Goal: Use online tool/utility: Utilize a website feature to perform a specific function

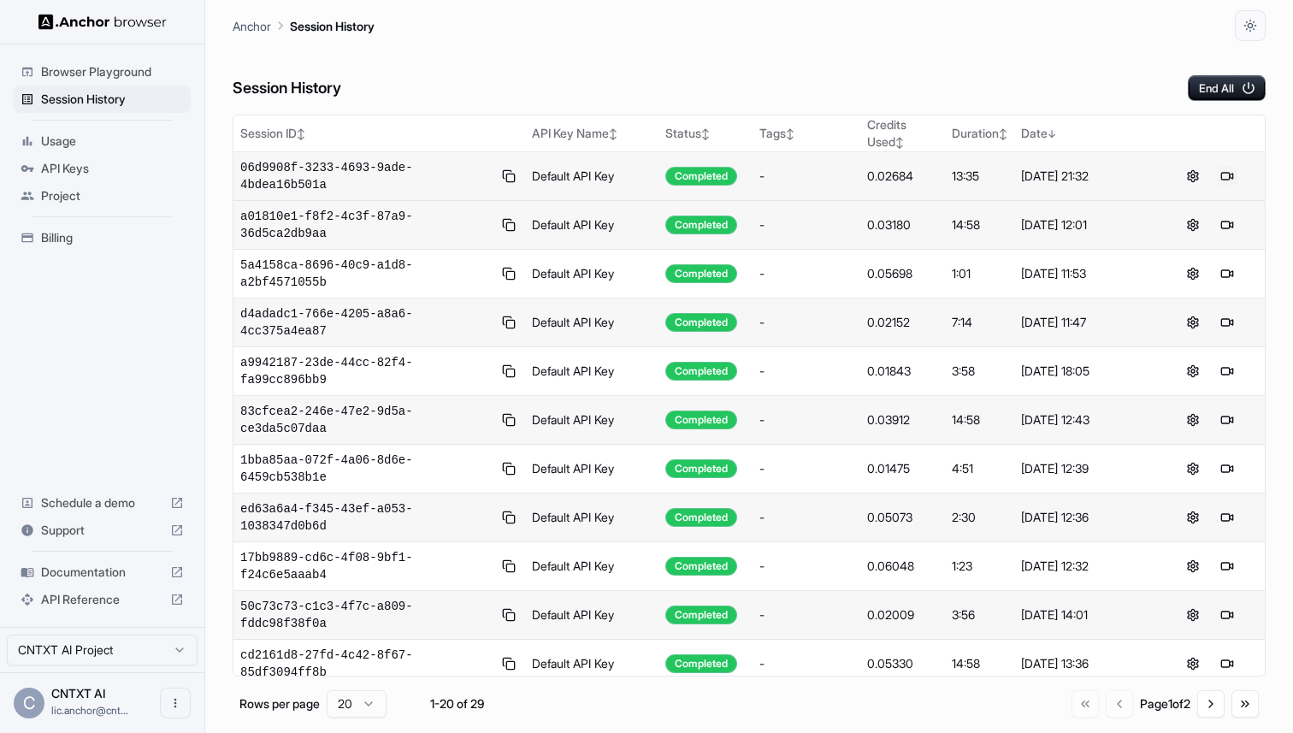
click at [1217, 178] on button at bounding box center [1227, 176] width 21 height 21
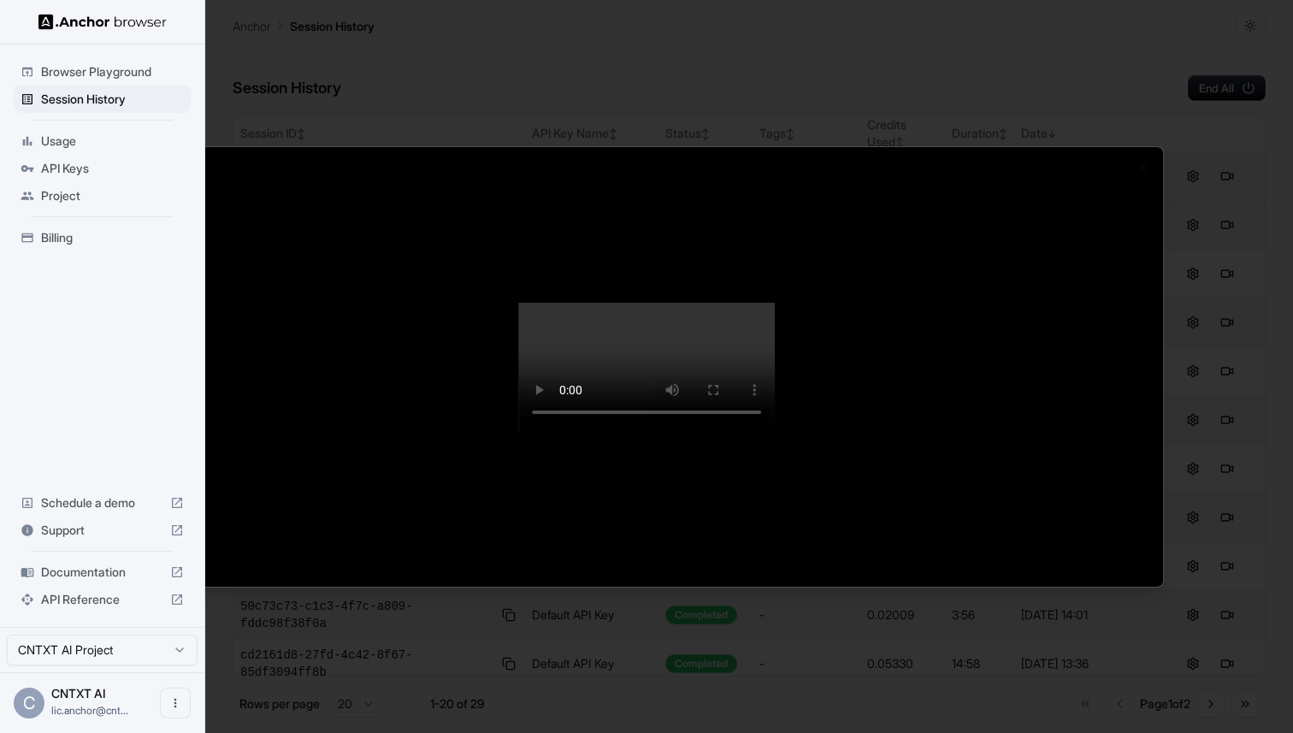
click at [91, 96] on div at bounding box center [646, 366] width 1293 height 733
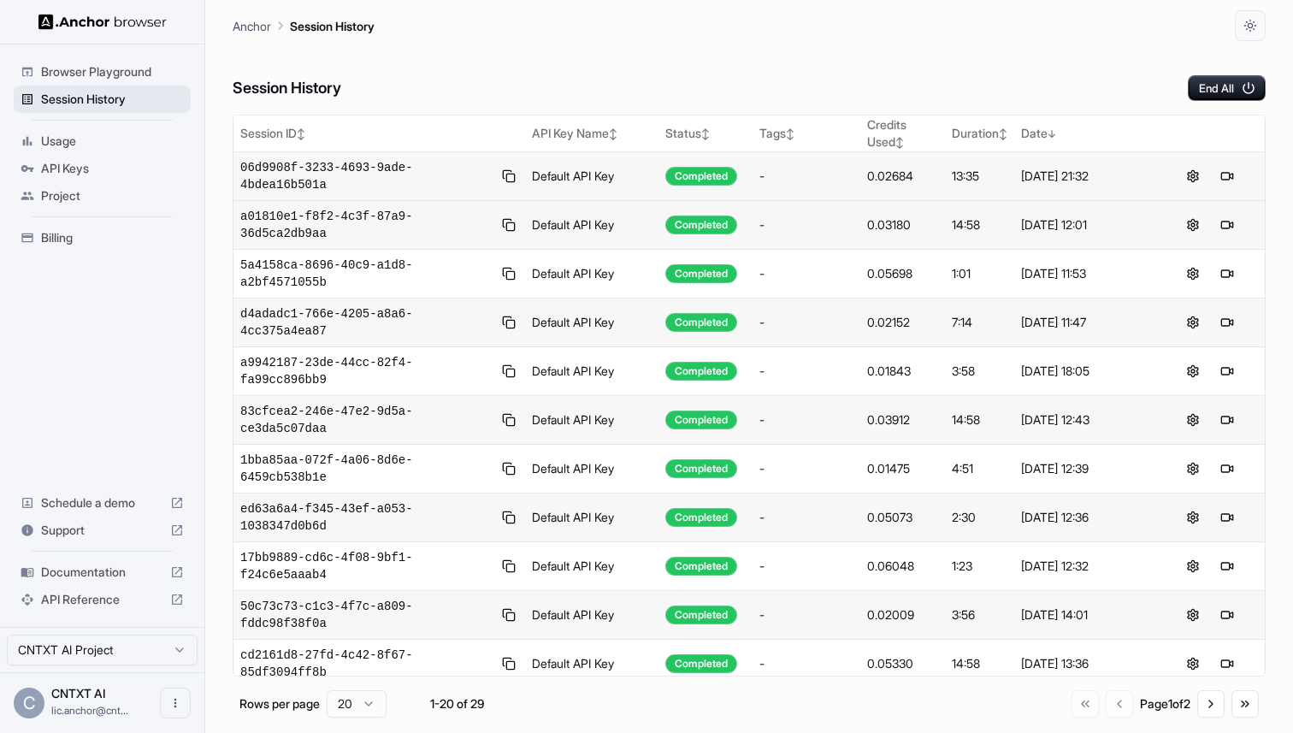
click at [77, 100] on span "Session History" at bounding box center [112, 99] width 143 height 17
click at [1219, 224] on button at bounding box center [1227, 225] width 21 height 21
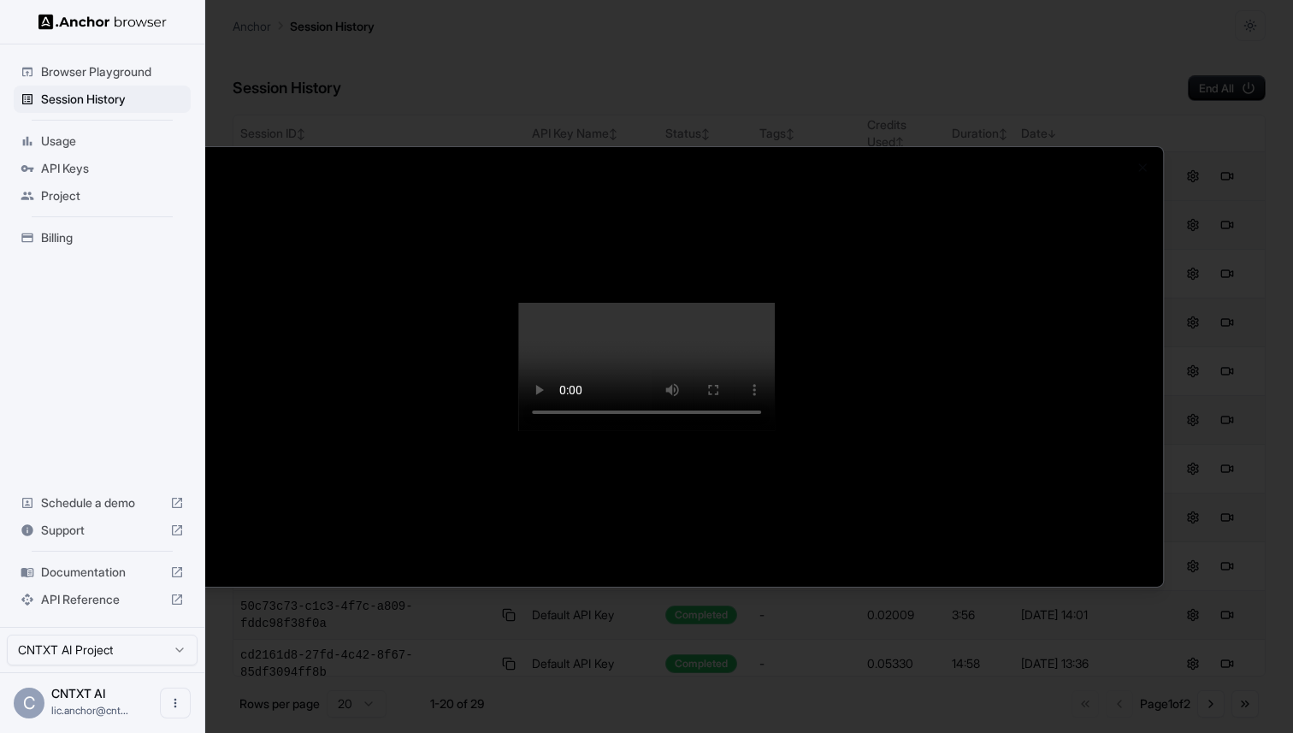
click at [1237, 177] on div at bounding box center [646, 366] width 1293 height 733
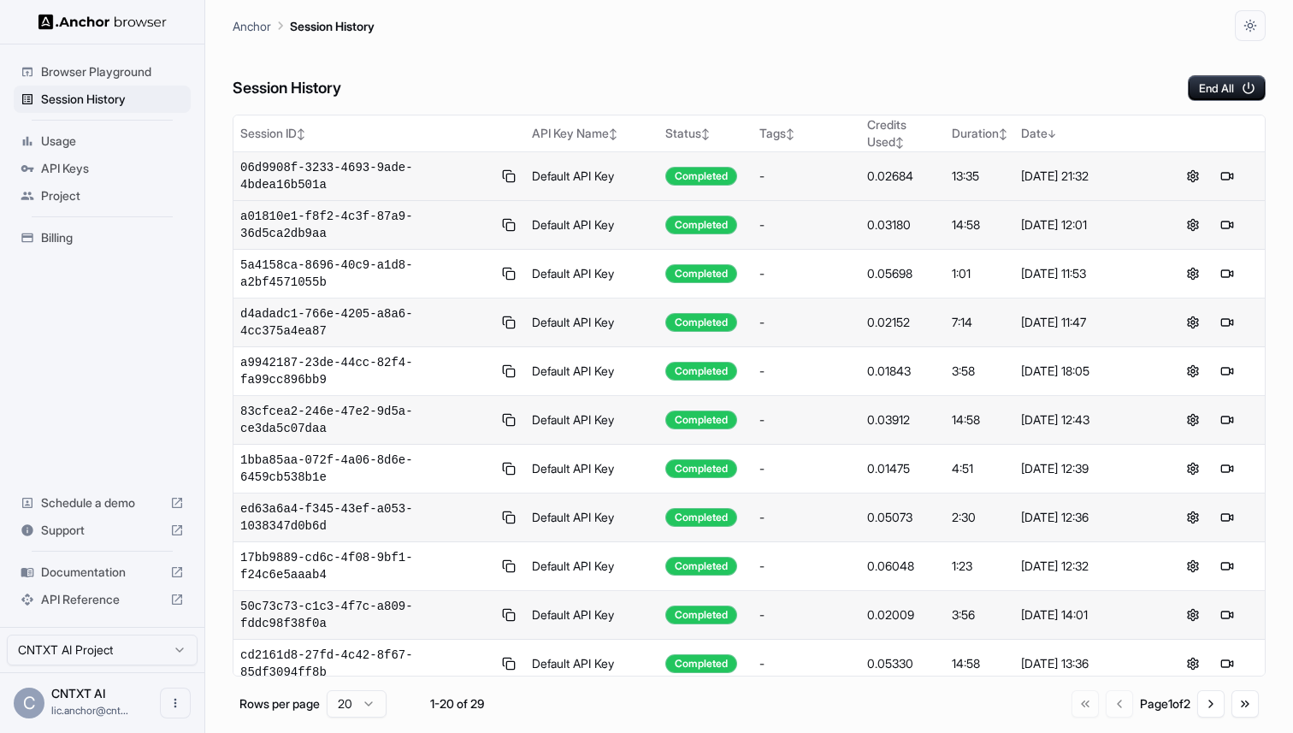
click at [107, 64] on span "Browser Playground" at bounding box center [112, 71] width 143 height 17
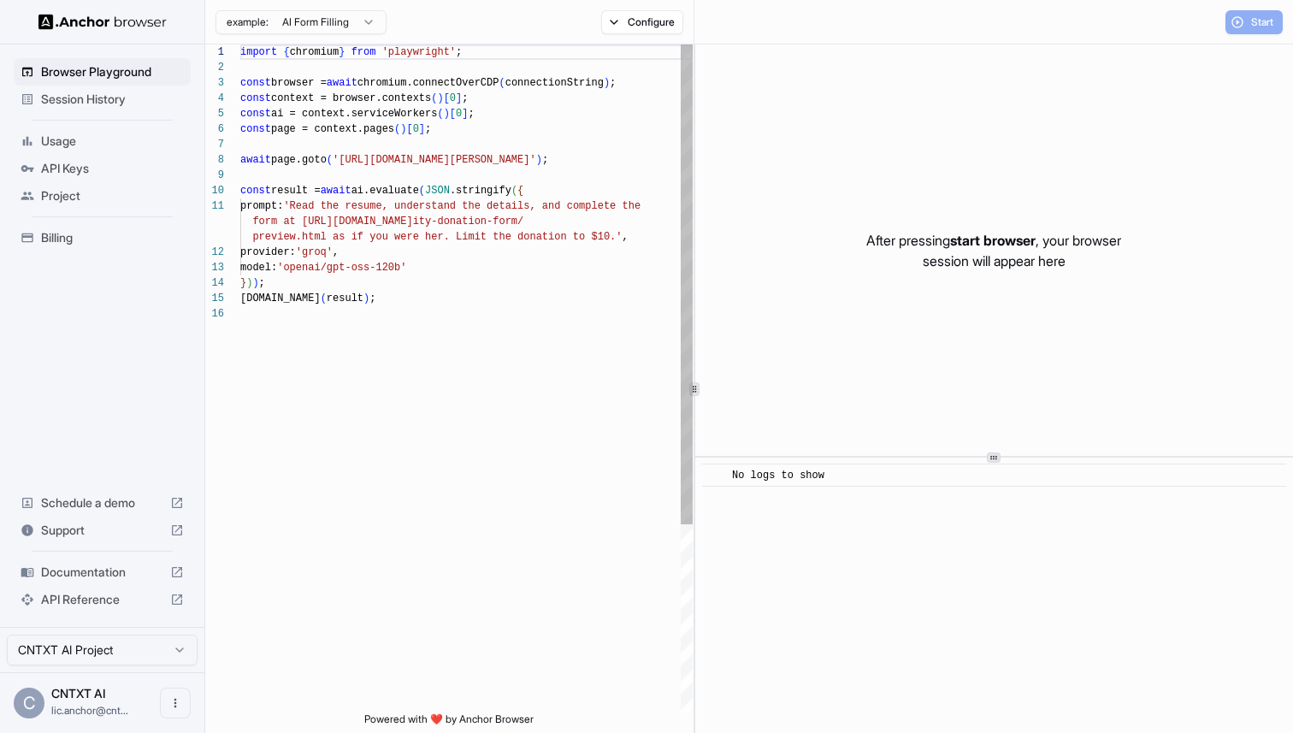
scroll to position [154, 0]
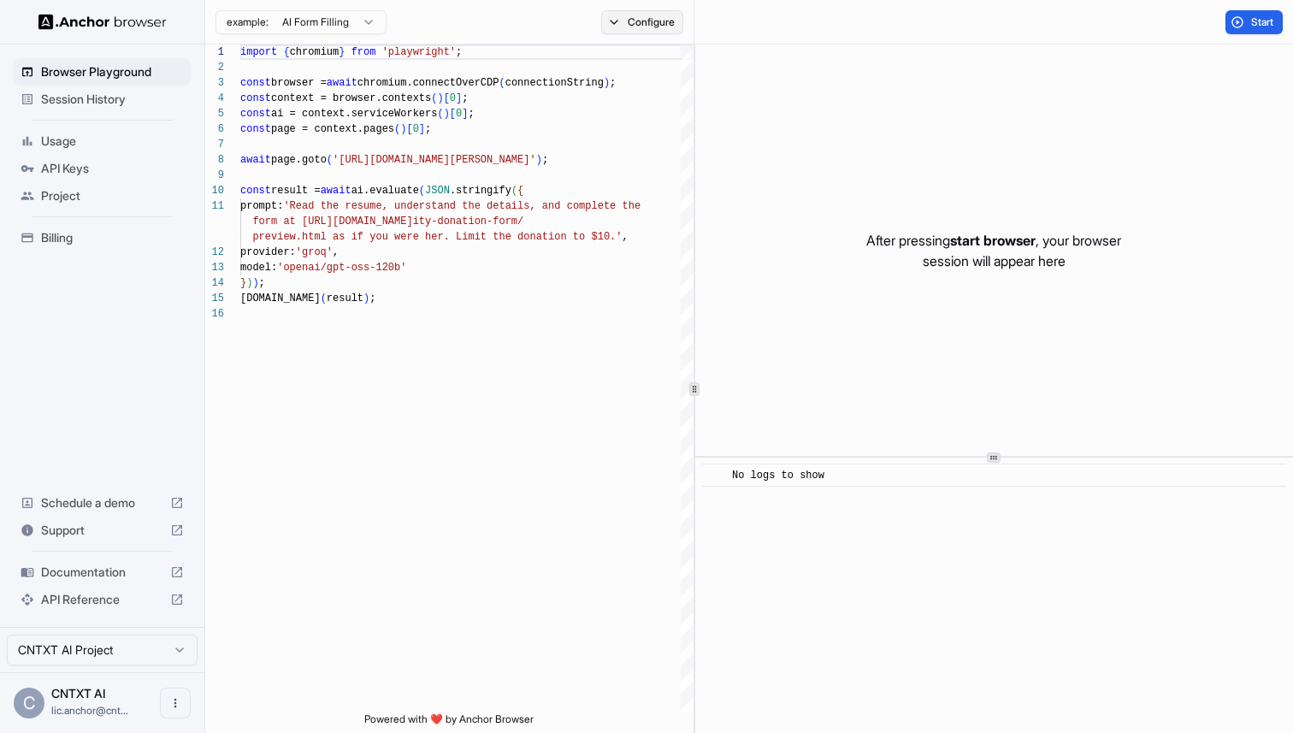
click at [640, 21] on button "Configure" at bounding box center [642, 22] width 83 height 24
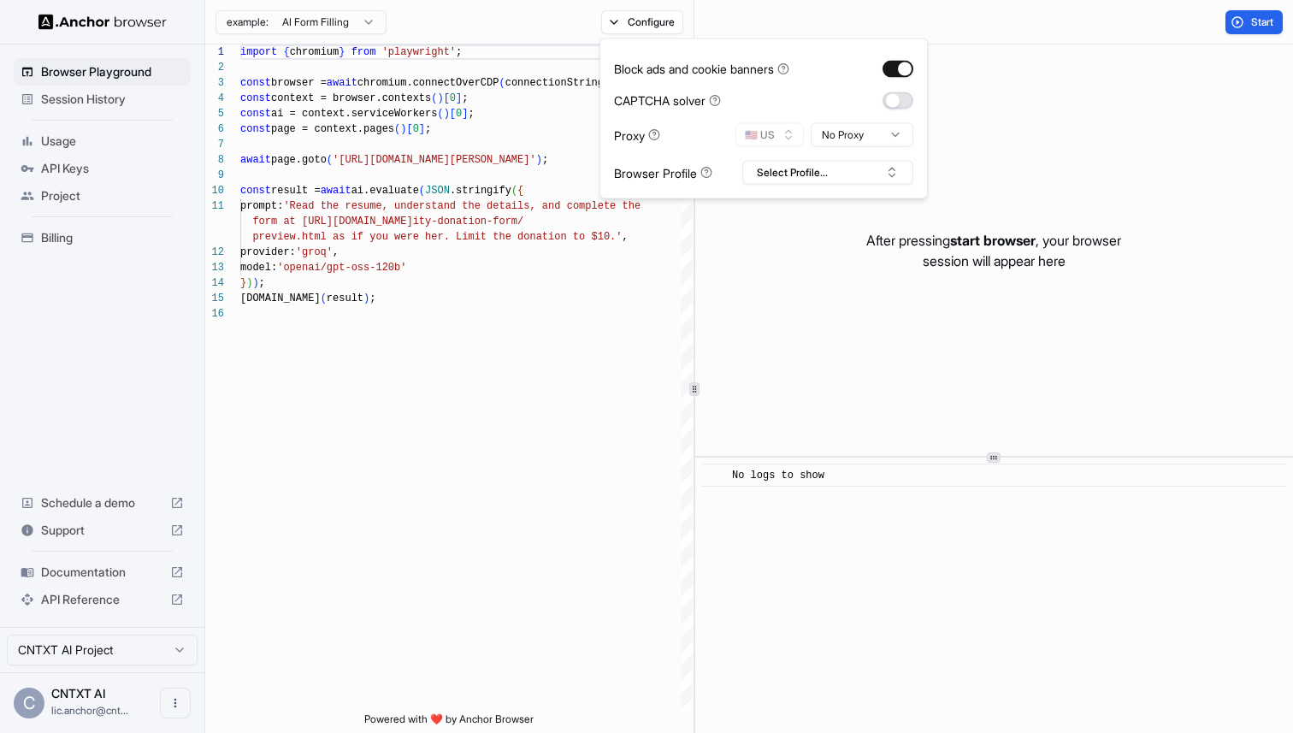
click at [903, 95] on button "button" at bounding box center [897, 99] width 31 height 17
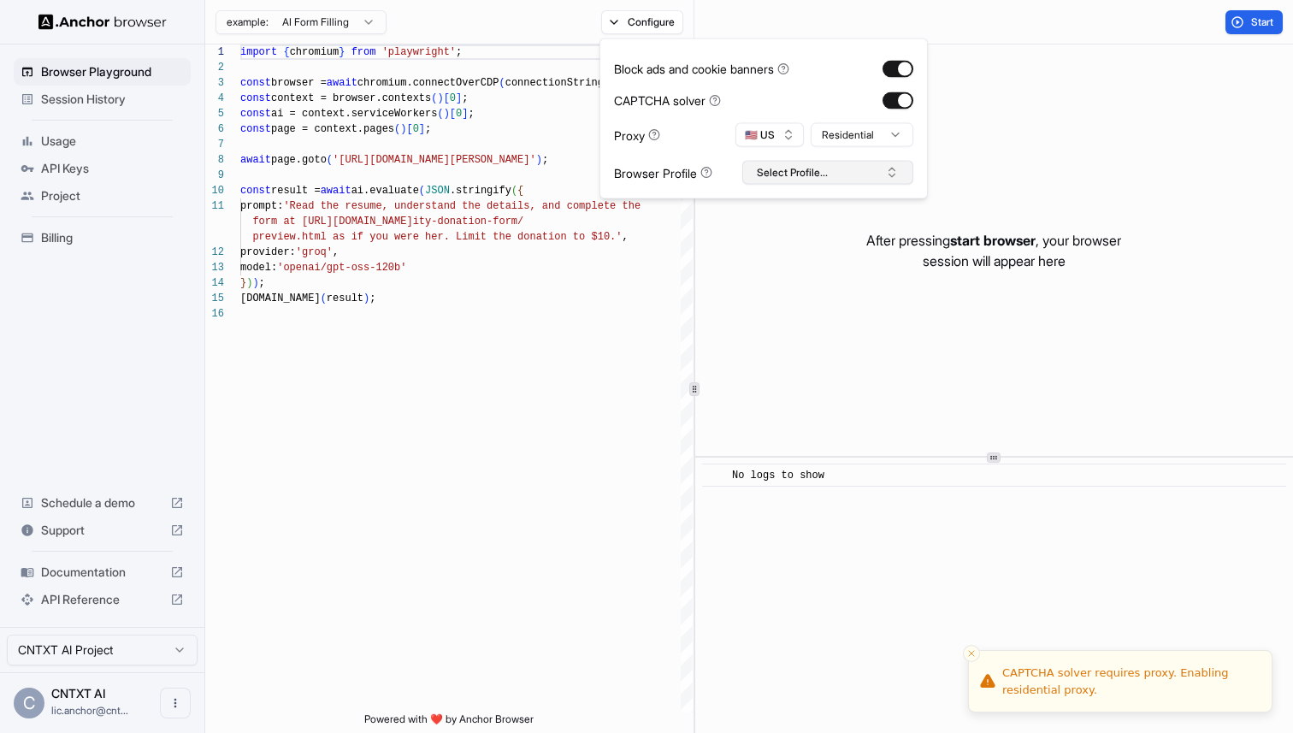
click at [839, 168] on button "Select Profile..." at bounding box center [827, 173] width 171 height 24
click at [815, 239] on div "amazon-nrml-dedicated-ip" at bounding box center [827, 236] width 162 height 24
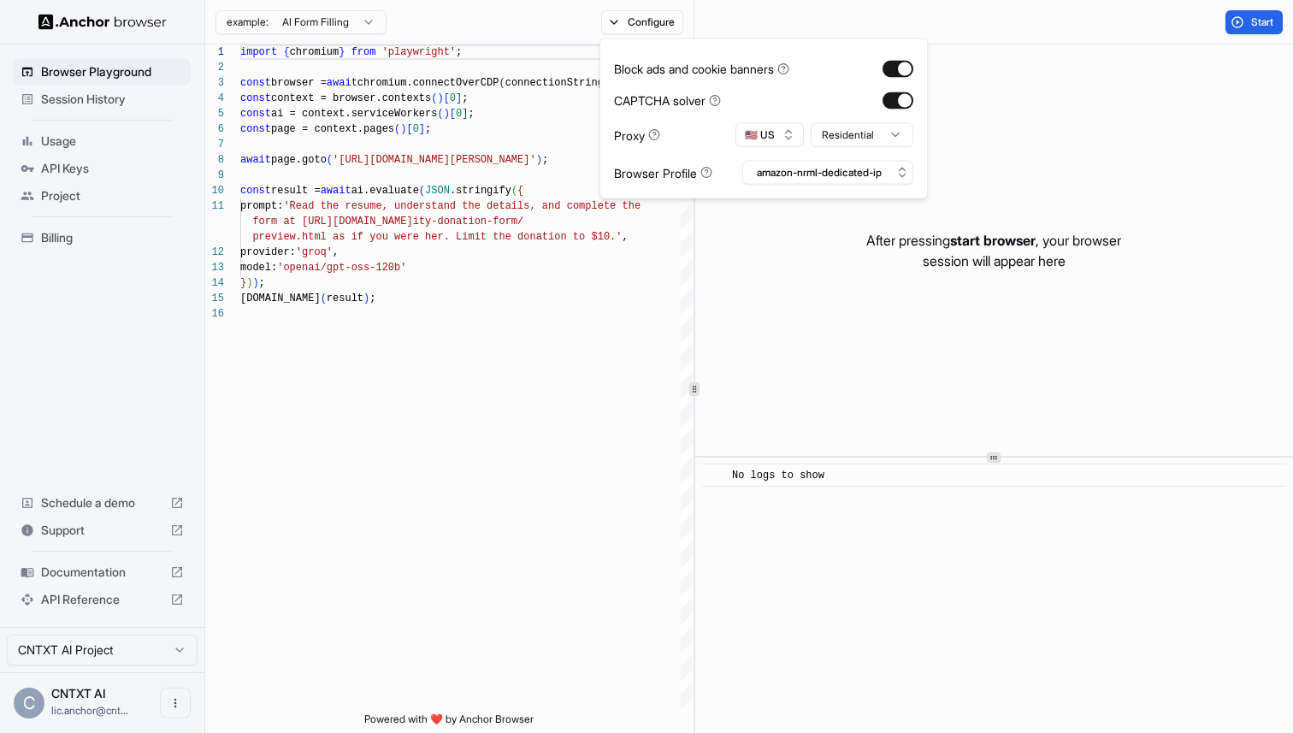
click at [811, 249] on div "After pressing start browser , your browser session will appear here" at bounding box center [994, 249] width 598 height 411
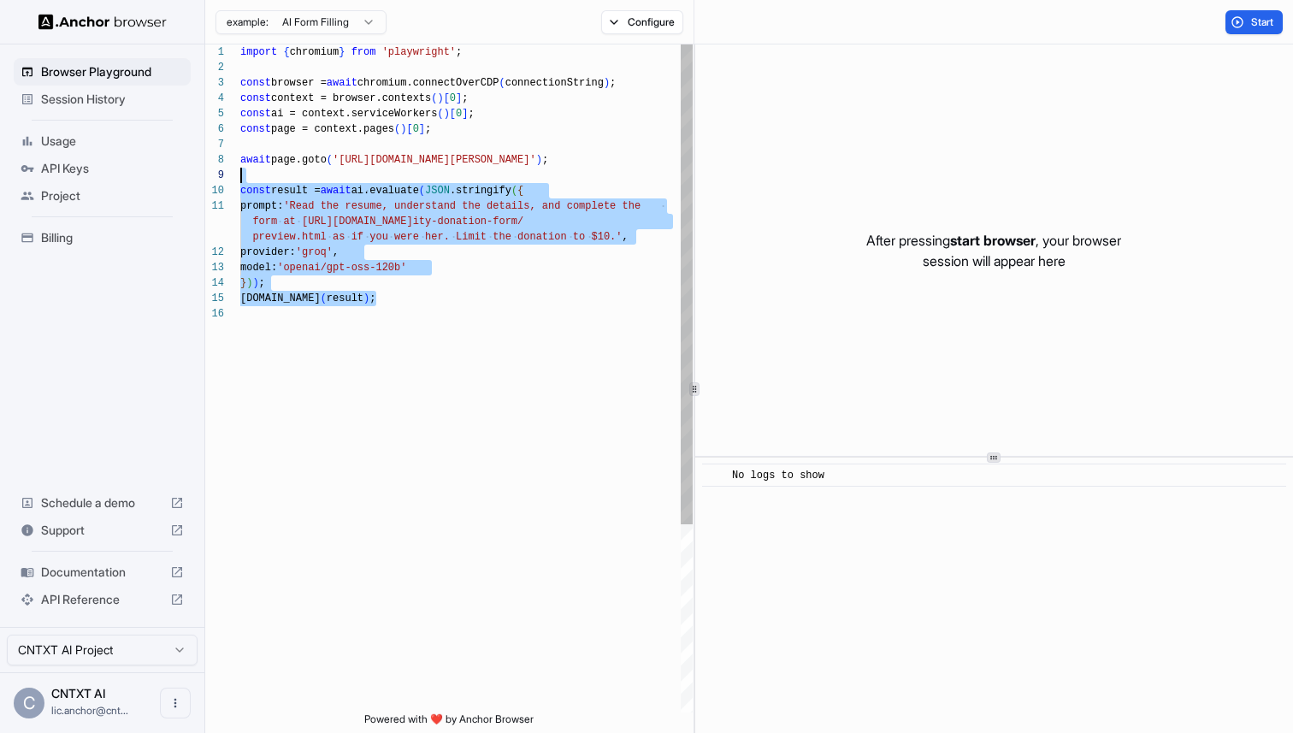
scroll to position [92, 0]
drag, startPoint x: 392, startPoint y: 309, endPoint x: 203, endPoint y: 133, distance: 259.5
click at [240, 140] on div "import { chromium } from 'playwright' ; const browser = await chromium.connectO…" at bounding box center [466, 508] width 452 height 929
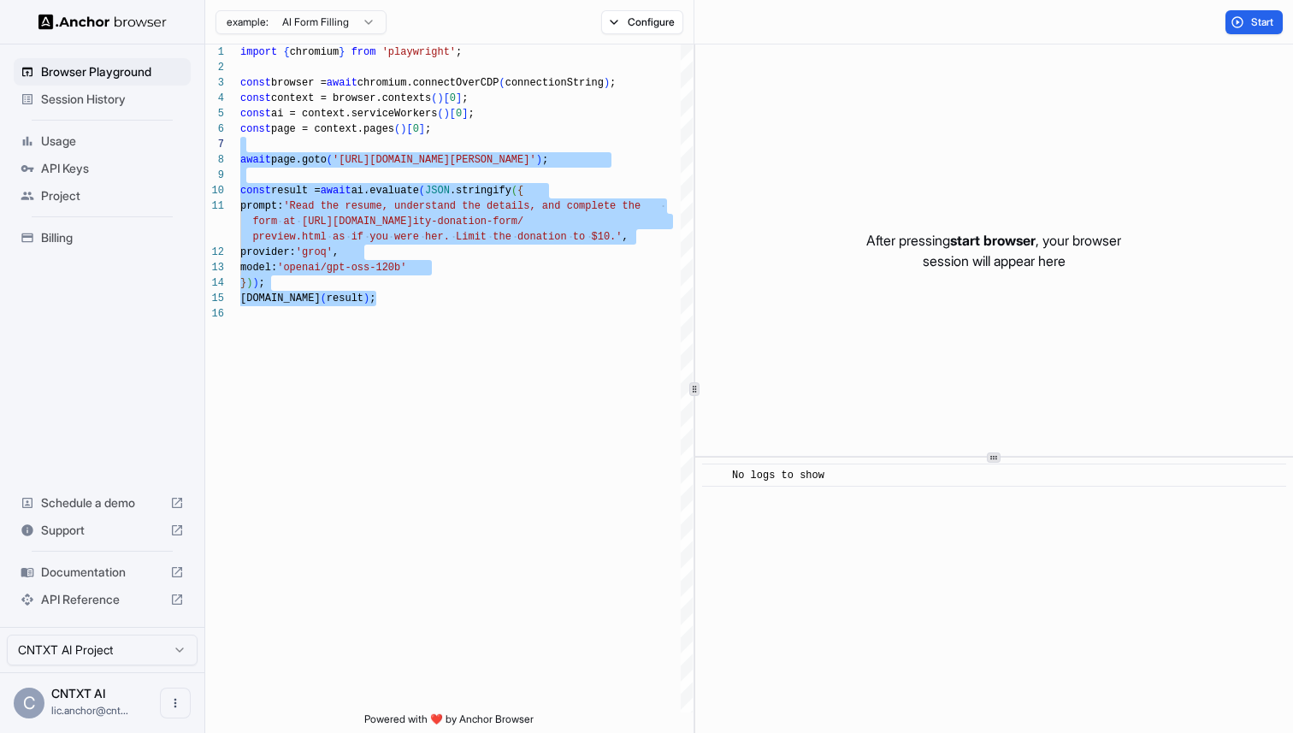
type textarea "**********"
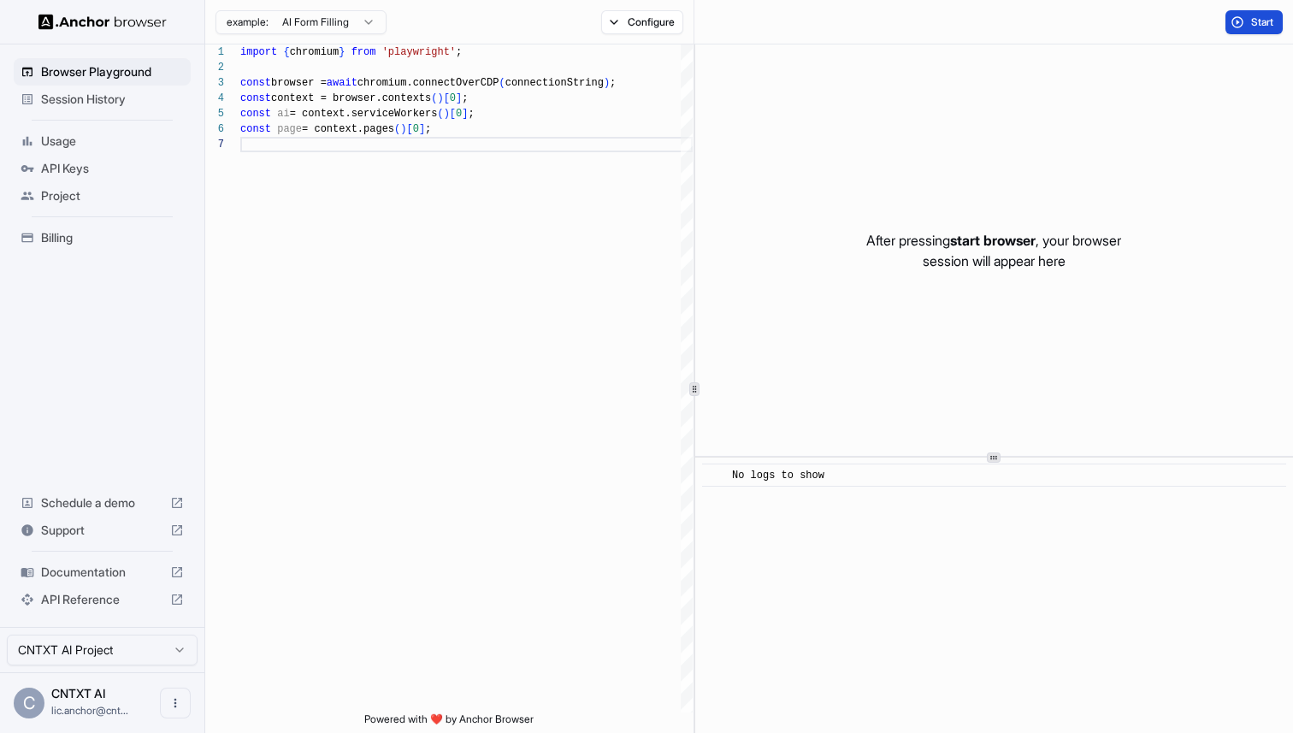
click at [1251, 16] on span "Start" at bounding box center [1263, 22] width 24 height 14
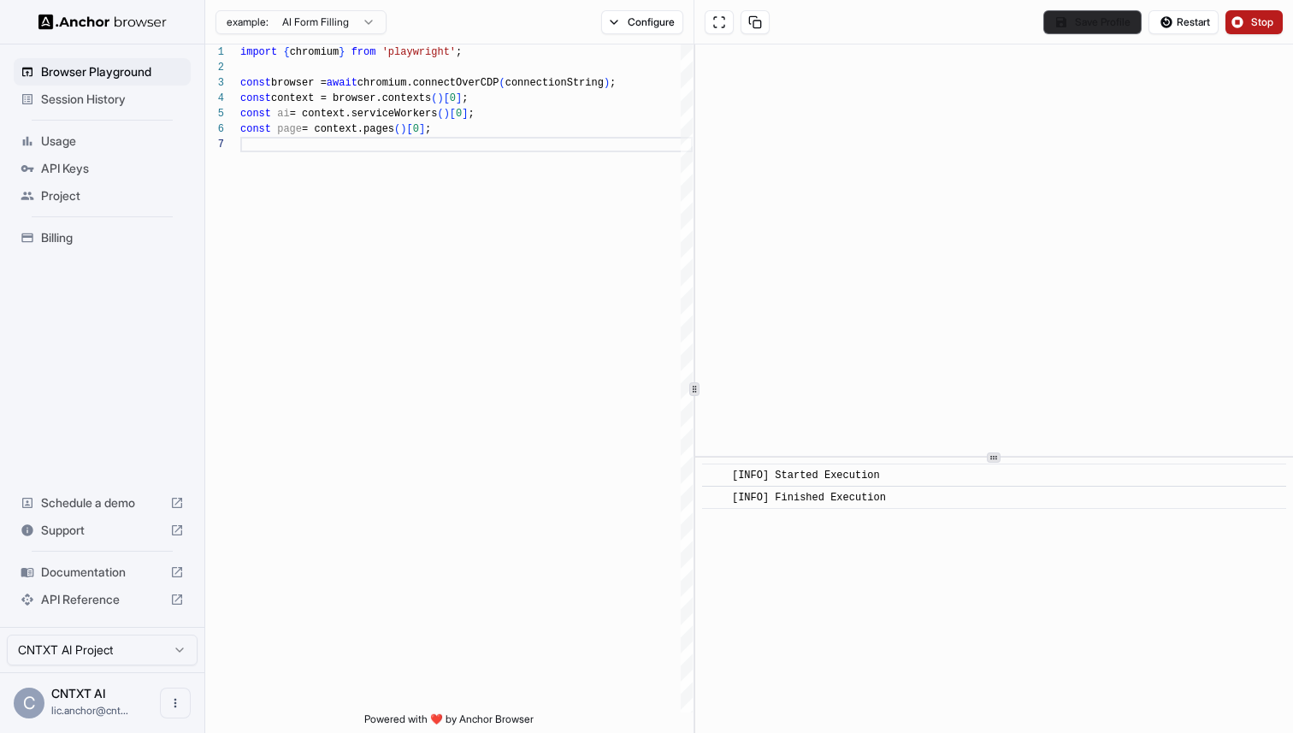
click at [1079, 29] on button "Save Profile" at bounding box center [1092, 22] width 98 height 24
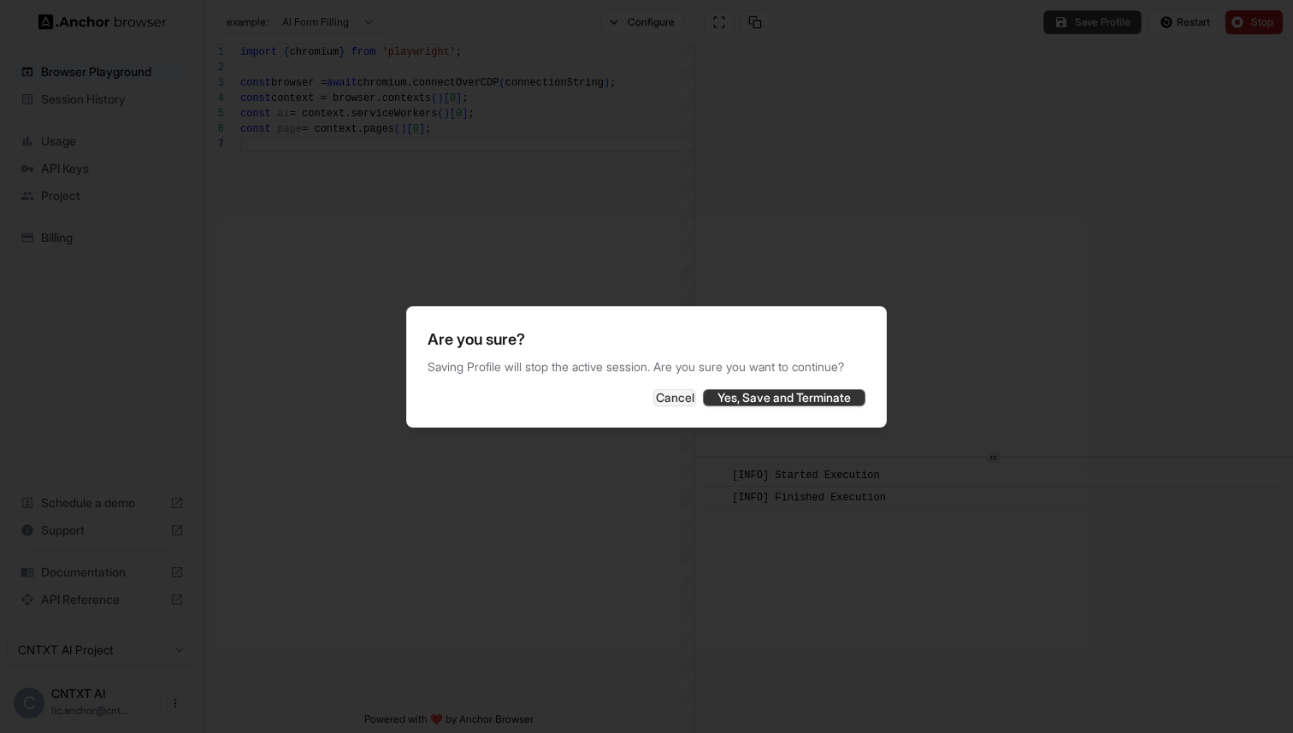
click at [800, 406] on button "Yes, Save and Terminate" at bounding box center [784, 397] width 162 height 17
